Goal: Task Accomplishment & Management: Manage account settings

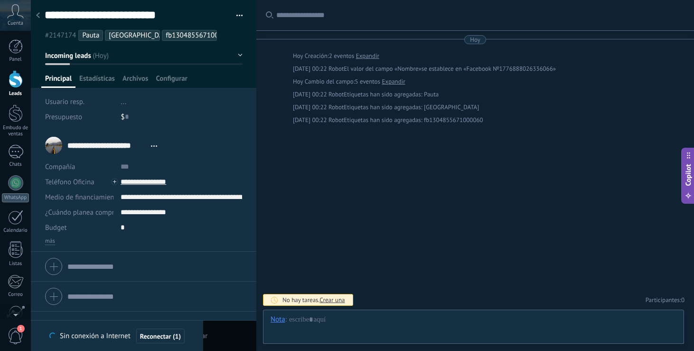
scroll to position [14, 0]
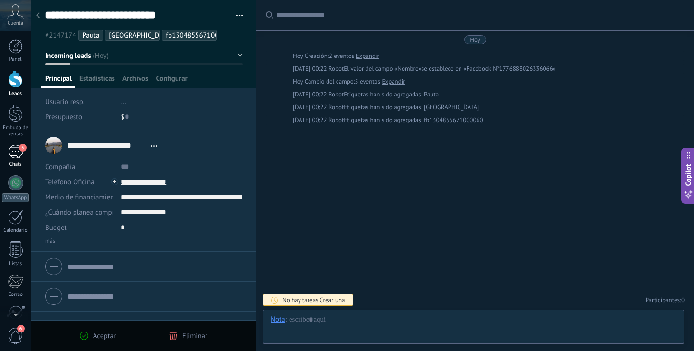
click at [16, 156] on div "3" at bounding box center [15, 152] width 15 height 14
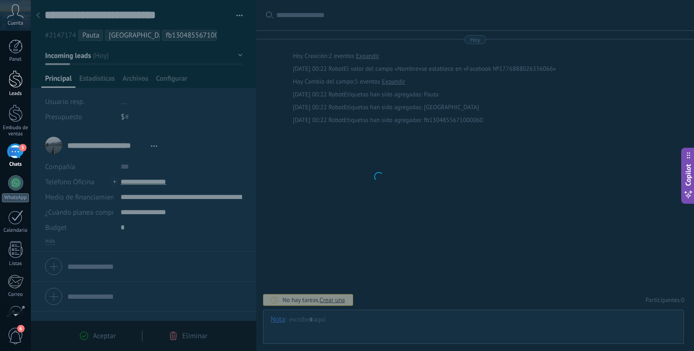
click at [17, 75] on div at bounding box center [16, 79] width 14 height 18
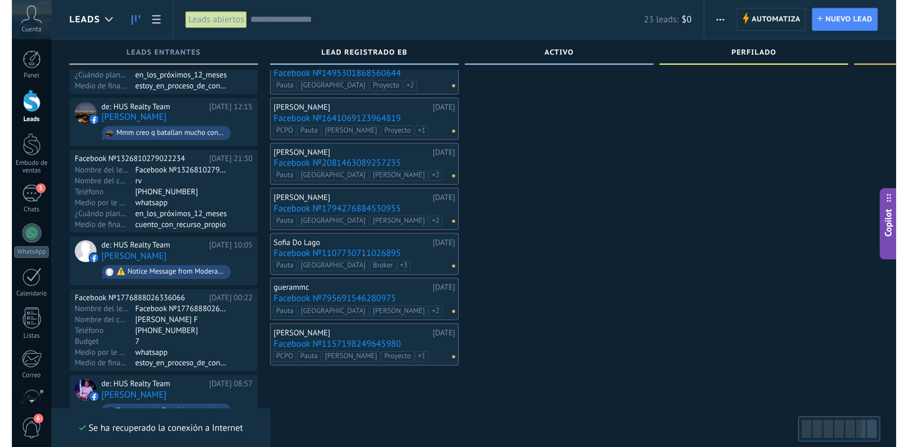
scroll to position [98, 0]
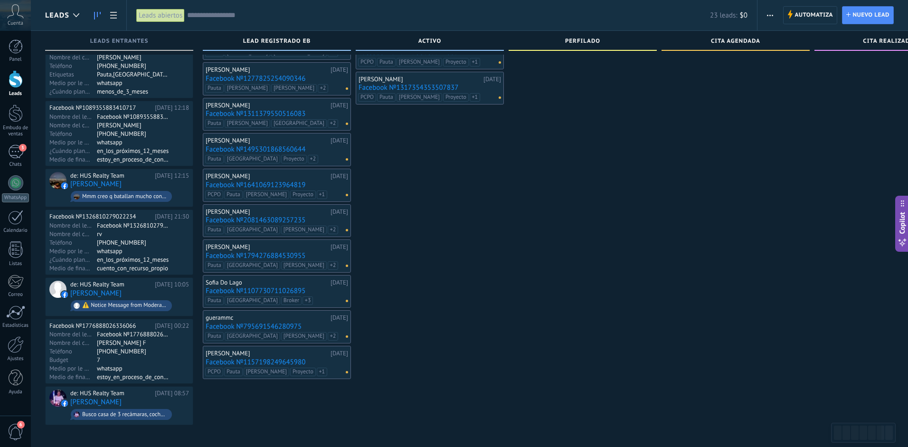
click at [499, 302] on div "José Luis Salinas 15.09.2025 Facebook №811631511299857 PCPO Pauta Laura Proyect…" at bounding box center [430, 195] width 148 height 460
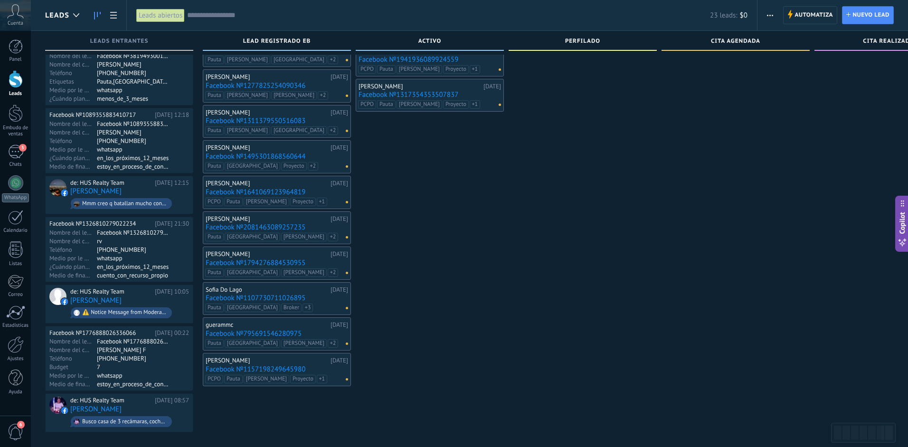
scroll to position [94, 0]
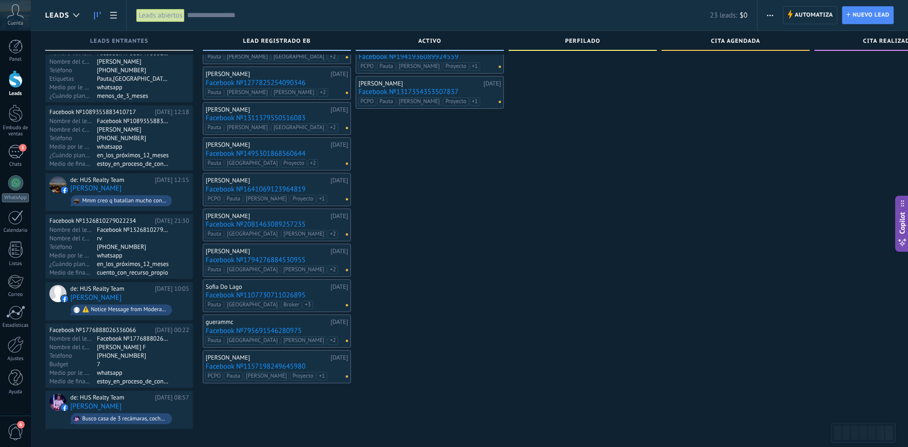
click at [265, 180] on div "[PERSON_NAME]" at bounding box center [267, 181] width 122 height 8
click at [329, 196] on div "PCPO Pauta Joaquin Proyecto fb1833686417426963" at bounding box center [275, 203] width 138 height 17
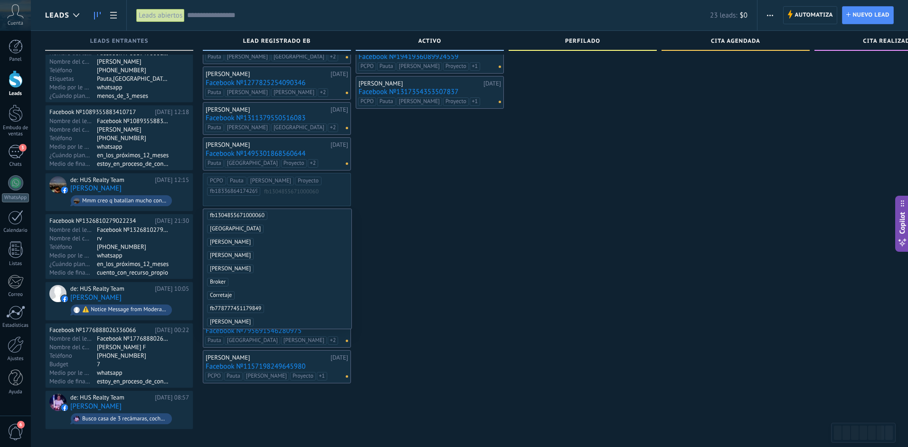
click at [504, 197] on div "ACTIVO 4 Clientes potenciales: $0 José Luis Salinas 15.09.2025 Facebook №811631…" at bounding box center [432, 183] width 153 height 492
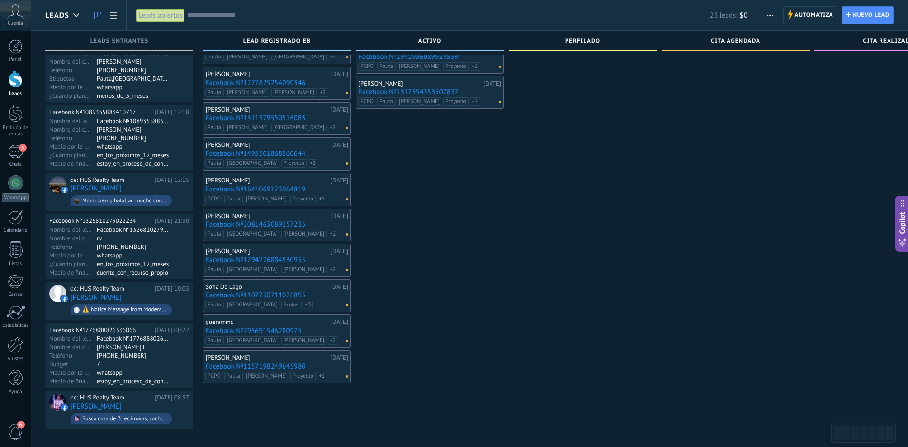
click at [264, 190] on link "Facebook №1641069123964819" at bounding box center [277, 189] width 142 height 8
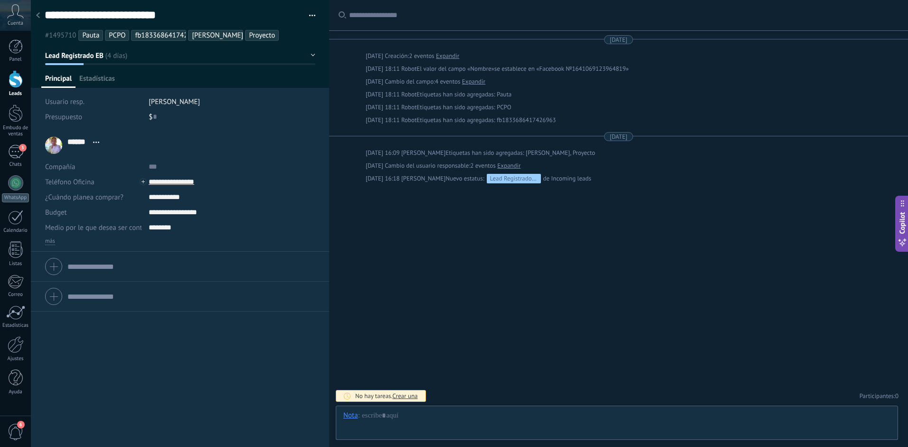
scroll to position [14, 0]
click at [14, 72] on div at bounding box center [16, 79] width 14 height 18
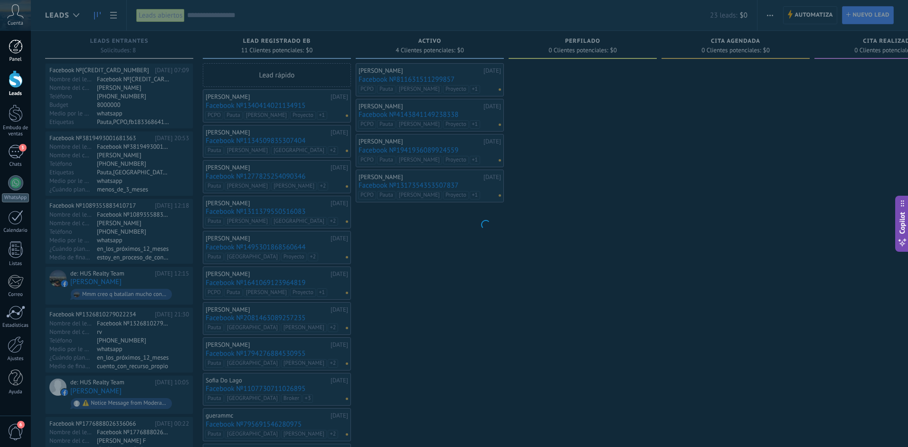
click at [10, 41] on div at bounding box center [16, 46] width 14 height 14
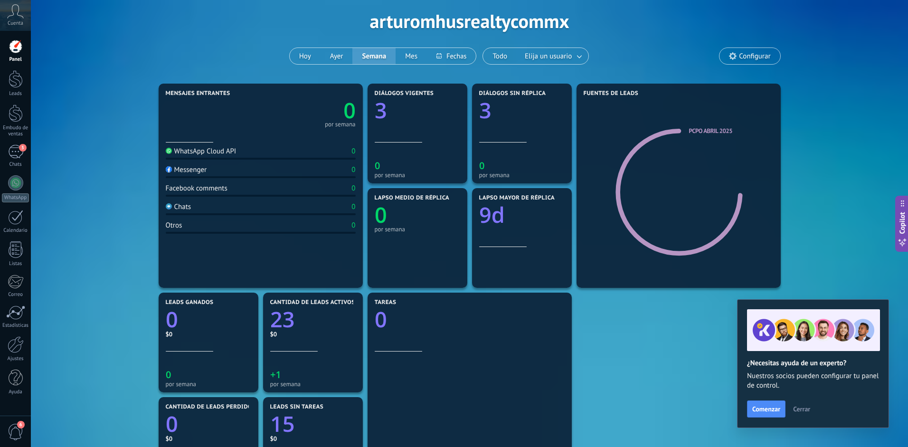
scroll to position [42, 0]
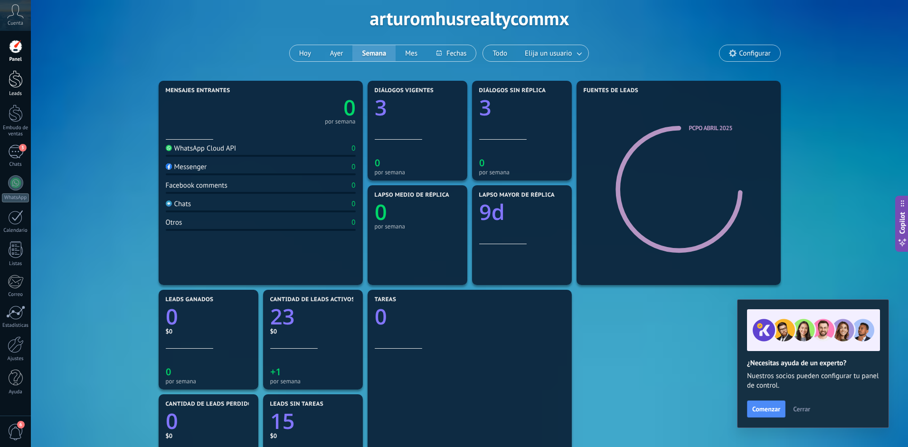
click at [11, 82] on div at bounding box center [16, 79] width 14 height 18
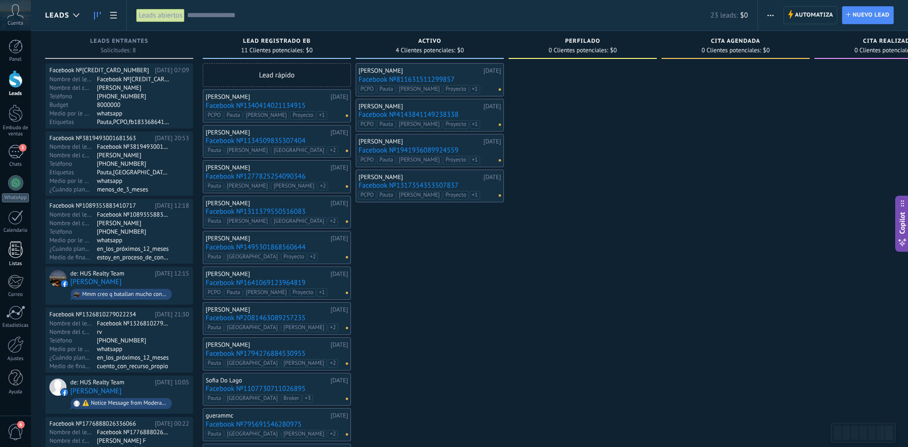
scroll to position [98, 0]
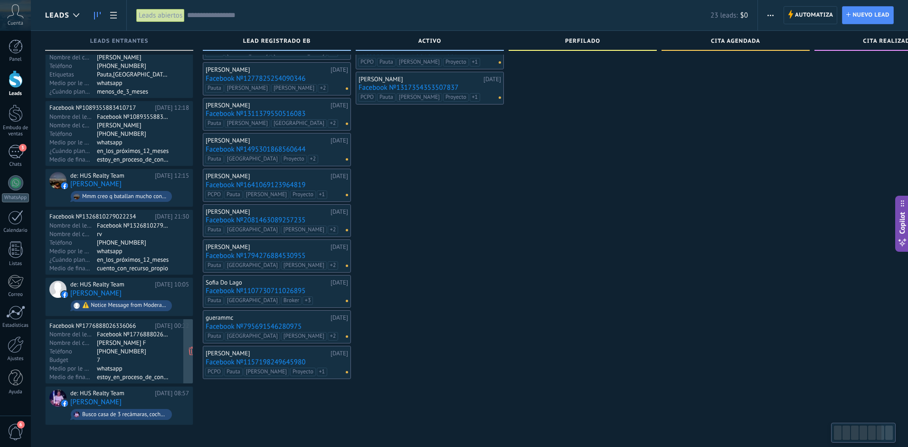
click at [168, 350] on div "7" at bounding box center [134, 360] width 74 height 8
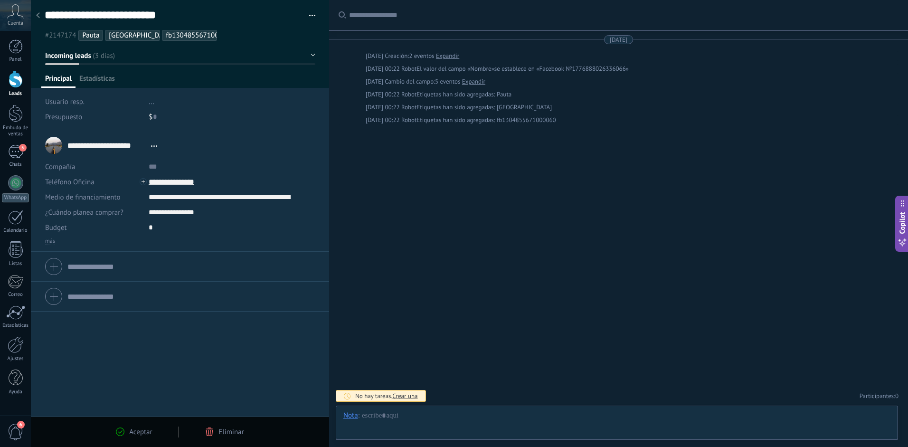
scroll to position [14, 0]
click at [39, 16] on icon at bounding box center [38, 15] width 4 height 6
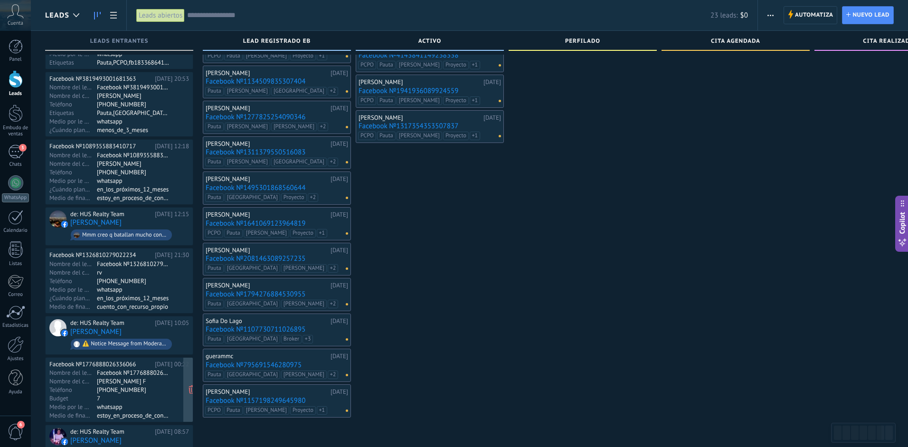
scroll to position [98, 0]
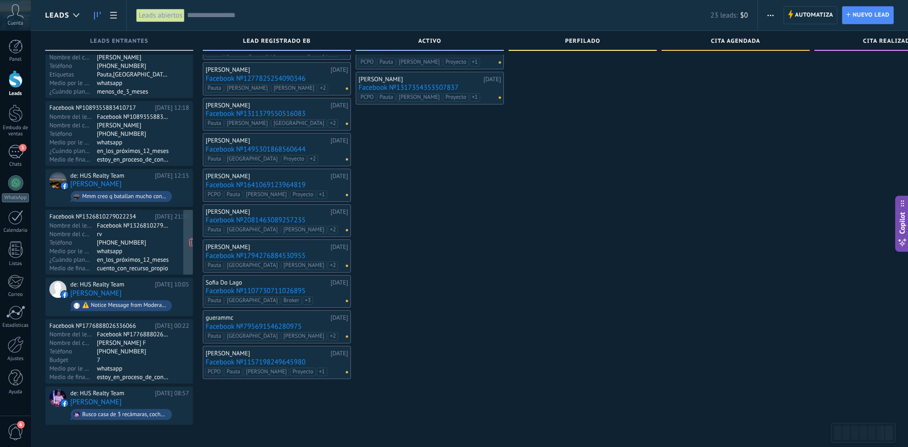
click at [160, 252] on div "whatsapp" at bounding box center [134, 251] width 74 height 8
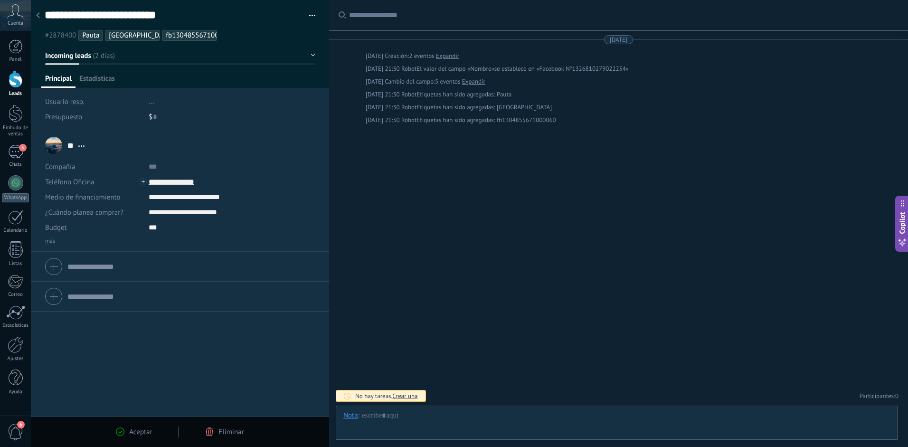
scroll to position [14, 0]
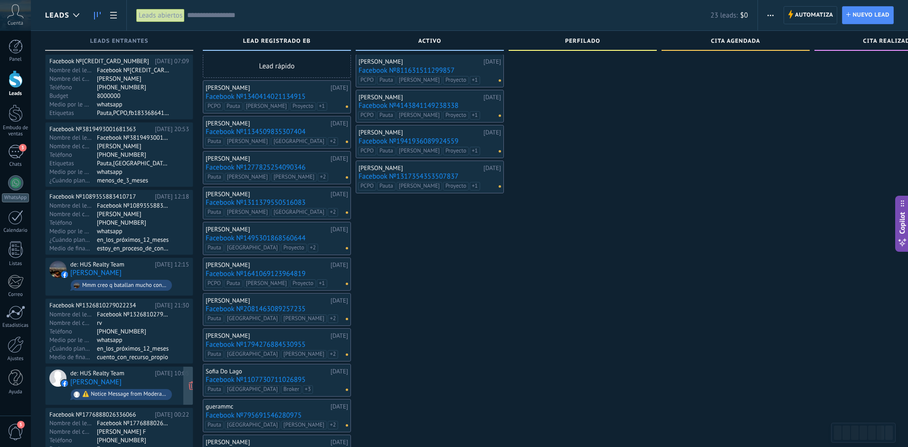
scroll to position [15, 0]
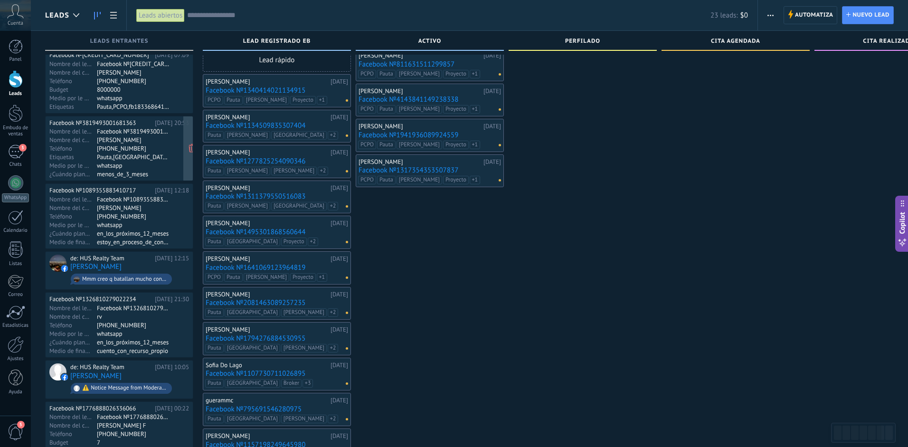
click at [179, 172] on div "¿Cuándo planea comprar? menos_de_3_meses" at bounding box center [119, 174] width 140 height 8
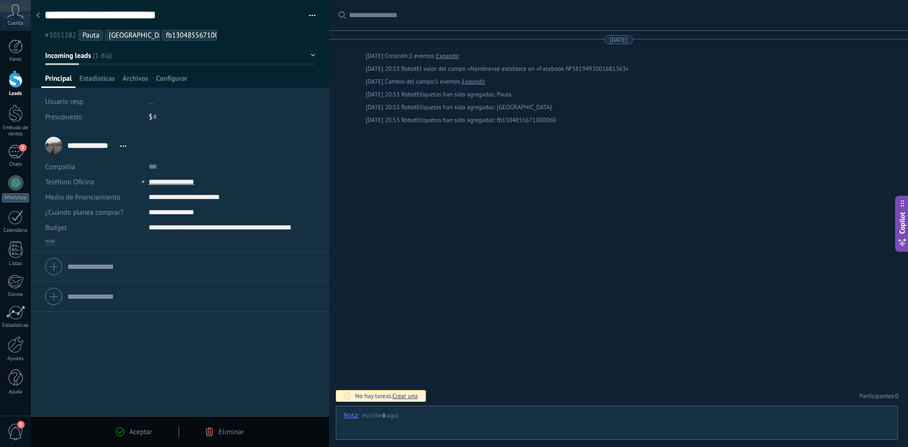
scroll to position [14, 0]
click at [36, 19] on div at bounding box center [37, 16] width 13 height 19
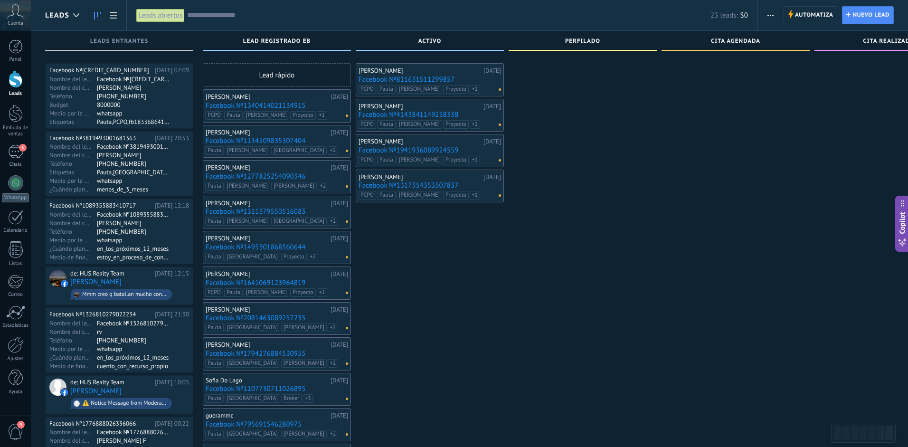
scroll to position [15, 0]
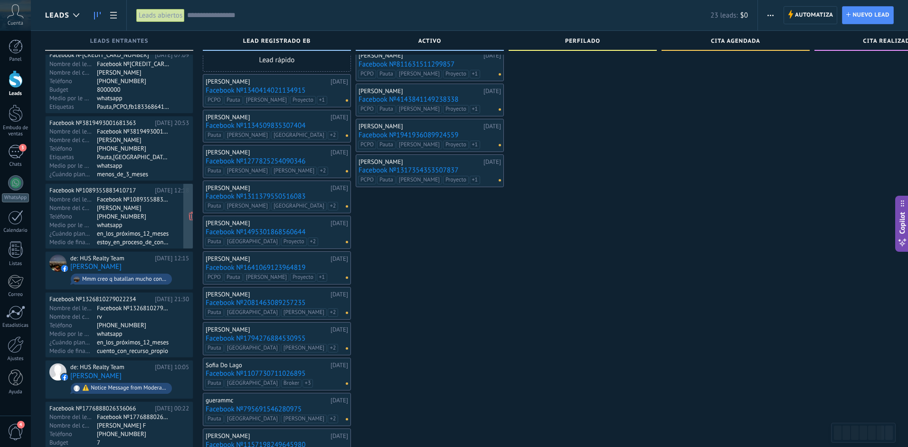
click at [165, 214] on div "[PHONE_NUMBER]" at bounding box center [134, 216] width 74 height 8
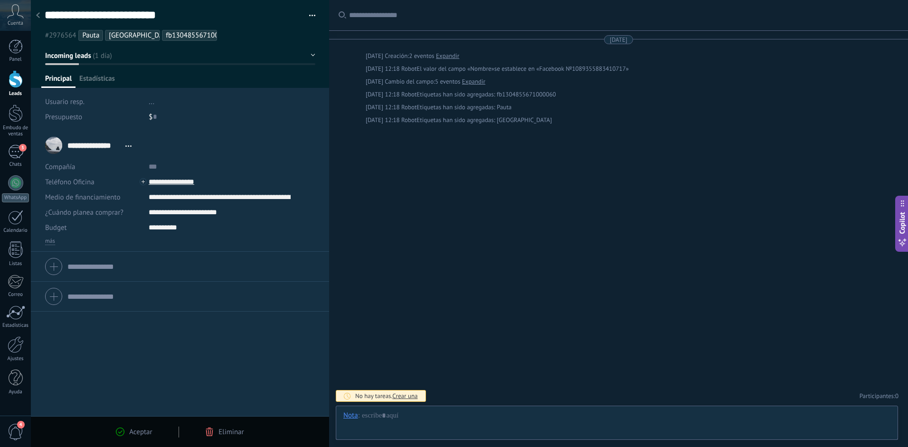
scroll to position [14, 0]
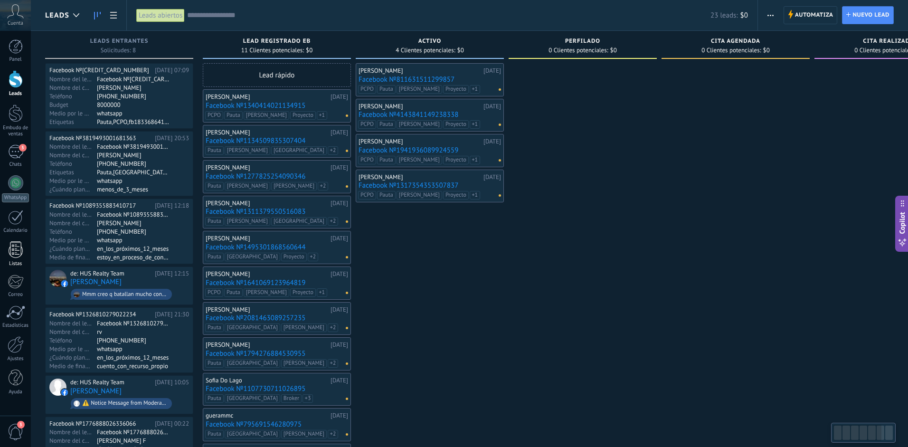
type textarea "**********"
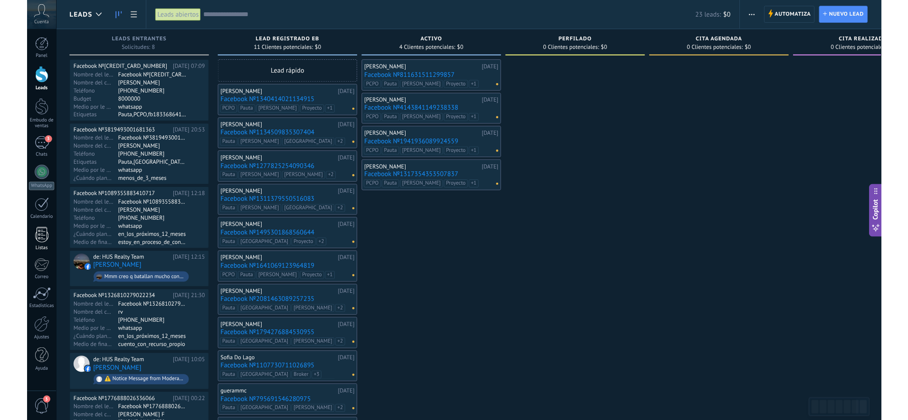
scroll to position [9, 0]
